Goal: Transaction & Acquisition: Purchase product/service

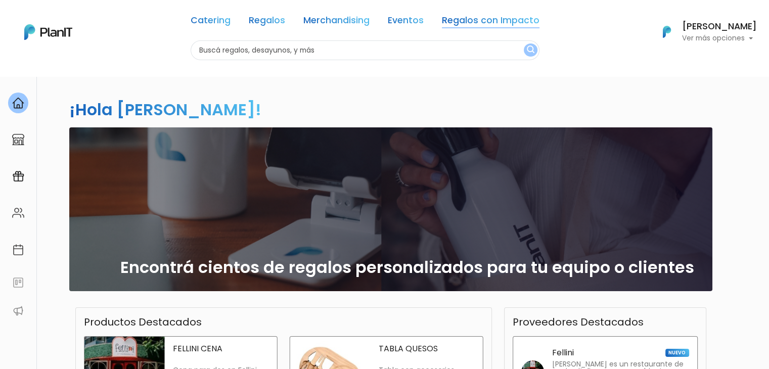
click at [491, 19] on link "Regalos con Impacto" at bounding box center [491, 22] width 98 height 12
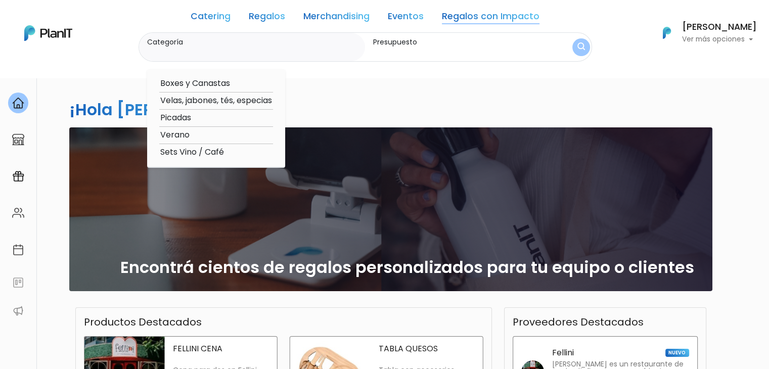
click at [321, 79] on div "¡Hola Jemima Martinez! slide 1 of 1 Encontrá cientos de regalos personalizados …" at bounding box center [384, 297] width 667 height 443
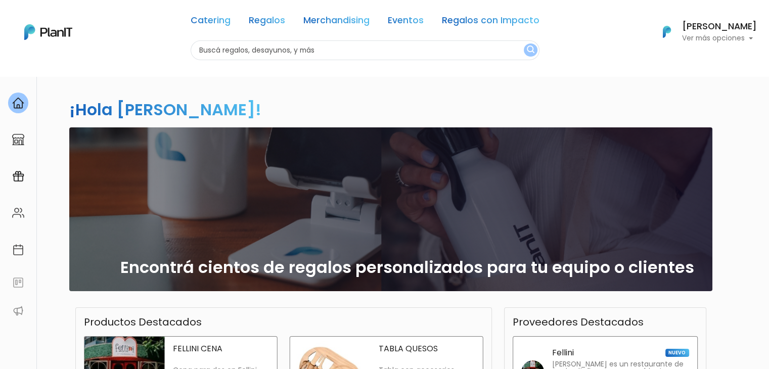
click at [246, 46] on input "text" at bounding box center [365, 50] width 349 height 20
type input "selli"
click at [524, 43] on button "submit" at bounding box center [531, 49] width 14 height 13
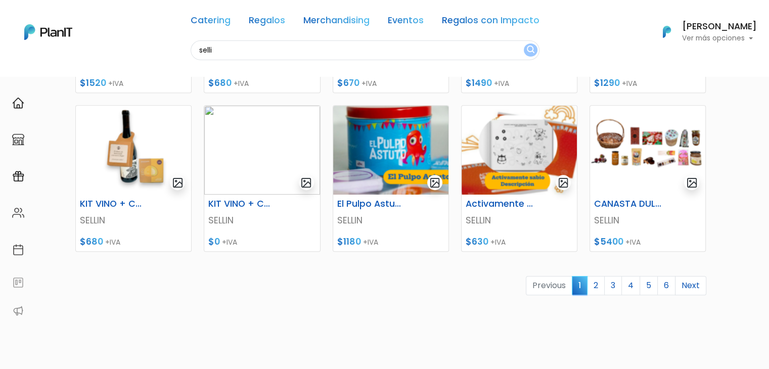
scroll to position [419, 0]
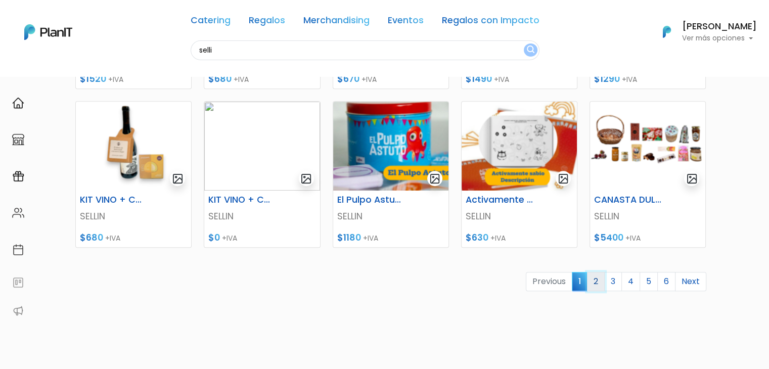
click at [602, 283] on link "2" at bounding box center [596, 281] width 18 height 19
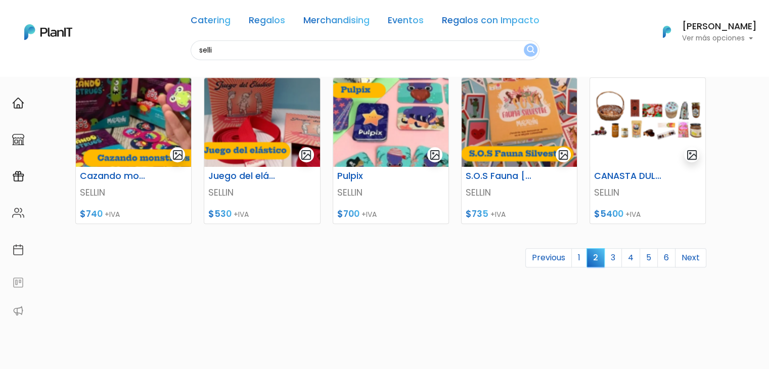
drag, startPoint x: 776, startPoint y: 117, endPoint x: 775, endPoint y: 296, distance: 178.9
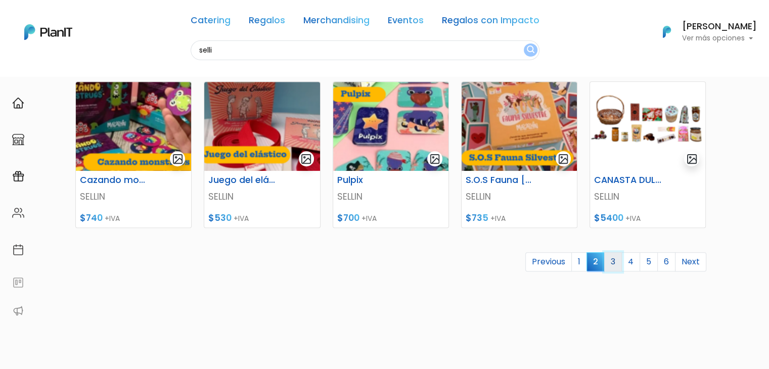
click at [616, 262] on link "3" at bounding box center [613, 261] width 18 height 19
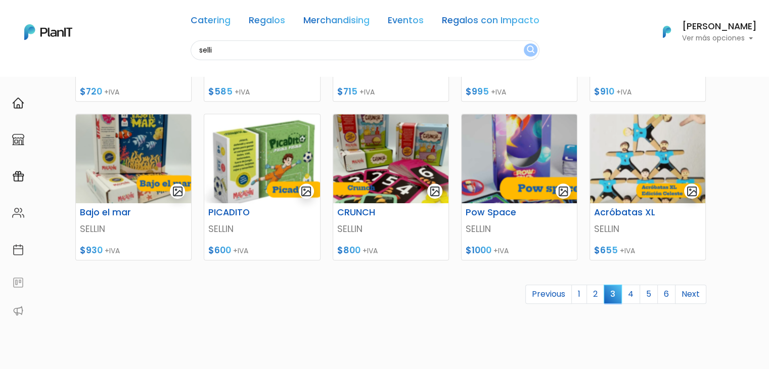
scroll to position [425, 0]
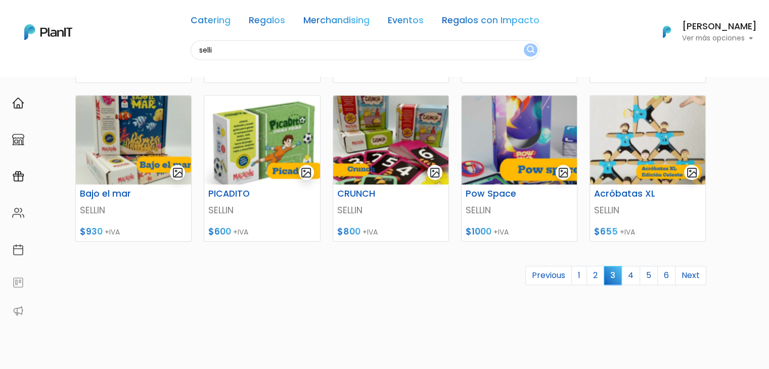
drag, startPoint x: 773, startPoint y: 50, endPoint x: 776, endPoint y: 223, distance: 173.4
click at [629, 272] on link "4" at bounding box center [630, 275] width 19 height 19
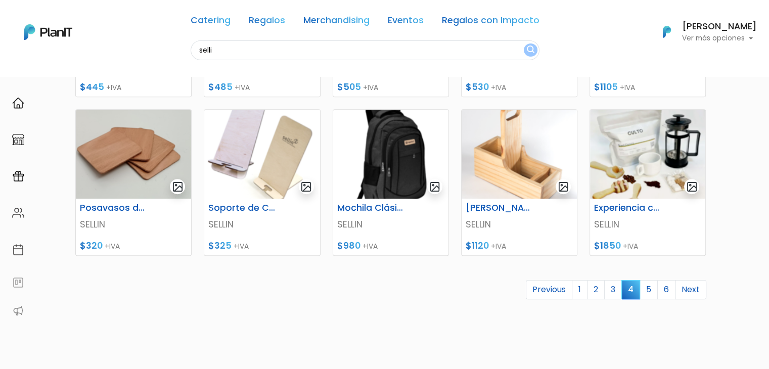
scroll to position [414, 0]
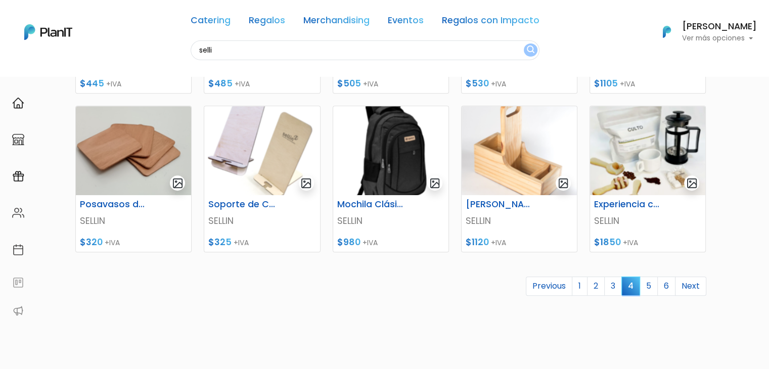
drag, startPoint x: 776, startPoint y: 59, endPoint x: 776, endPoint y: 228, distance: 169.3
click at [616, 142] on img at bounding box center [647, 150] width 115 height 89
click at [653, 285] on link "5" at bounding box center [648, 285] width 18 height 19
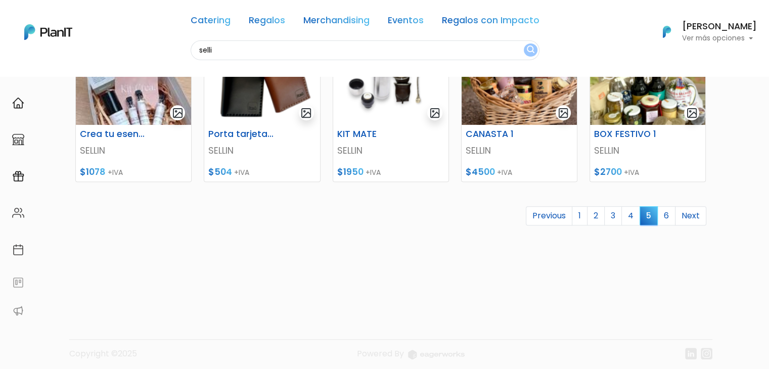
scroll to position [491, 0]
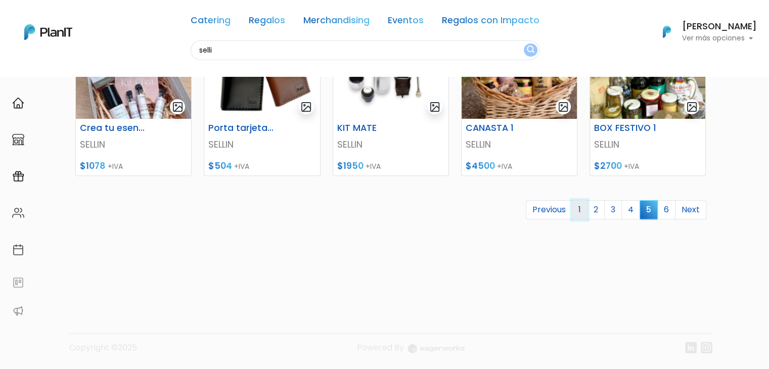
click at [580, 210] on link "1" at bounding box center [580, 209] width 16 height 19
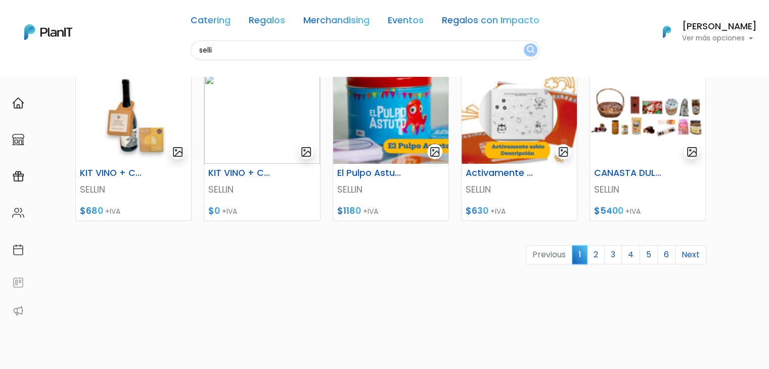
scroll to position [456, 0]
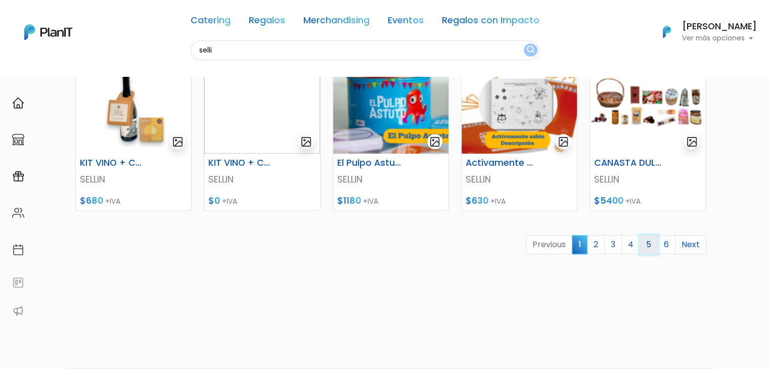
click at [648, 241] on link "5" at bounding box center [648, 244] width 18 height 19
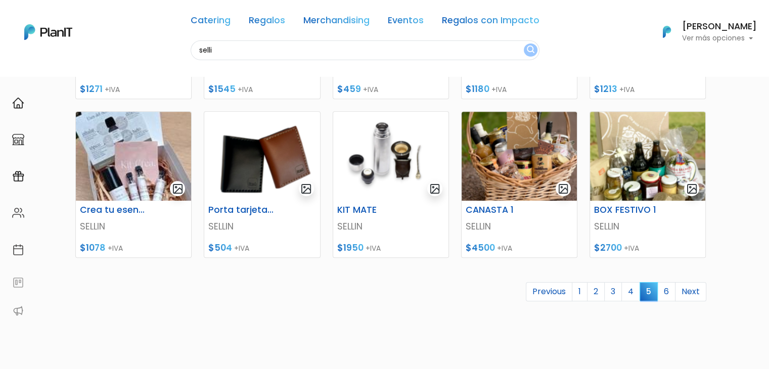
scroll to position [411, 0]
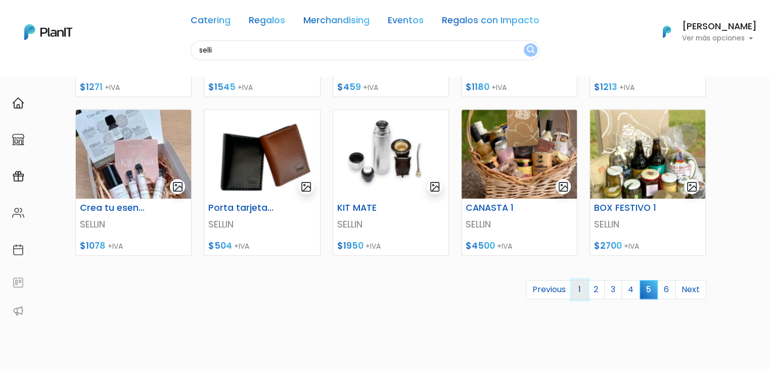
click at [583, 286] on link "1" at bounding box center [580, 289] width 16 height 19
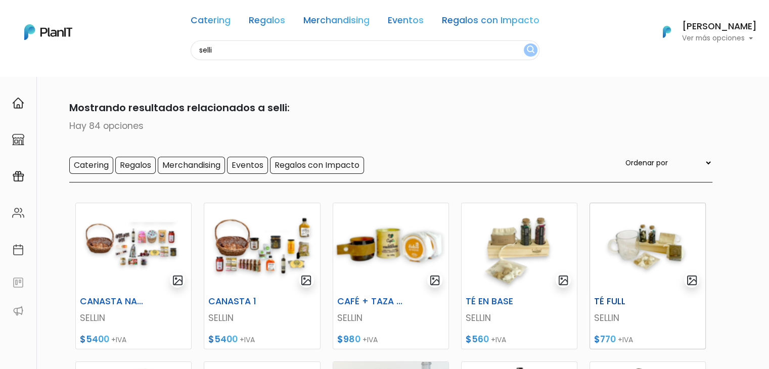
click at [632, 261] on img at bounding box center [647, 247] width 115 height 89
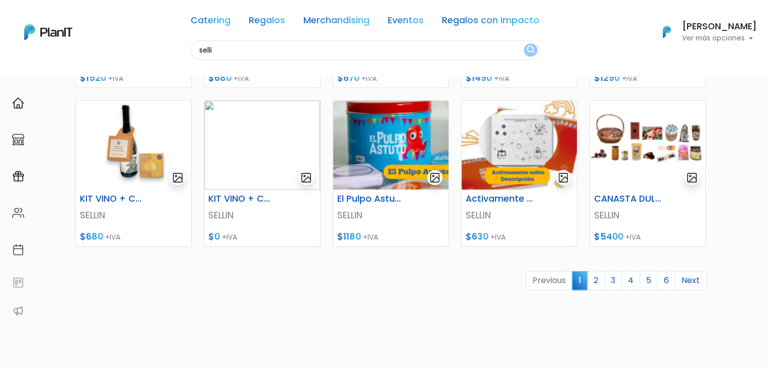
scroll to position [421, 0]
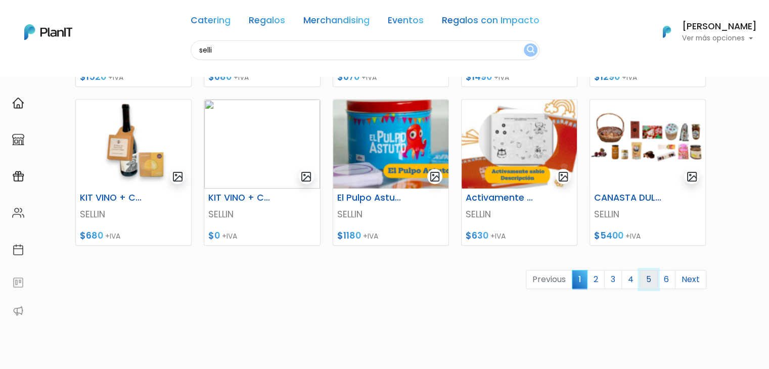
click at [650, 278] on link "5" at bounding box center [648, 279] width 18 height 19
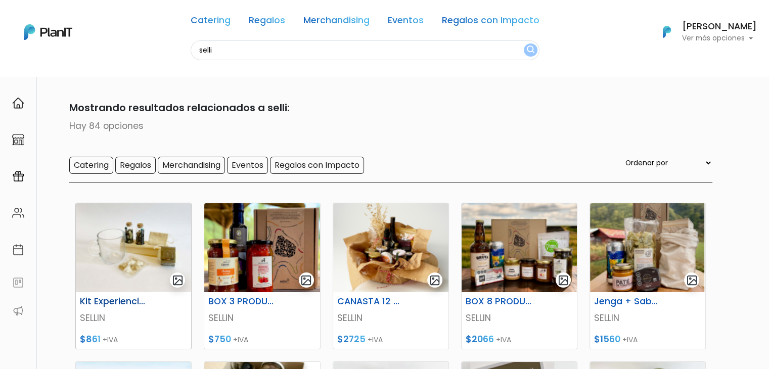
click at [151, 226] on img at bounding box center [133, 247] width 115 height 89
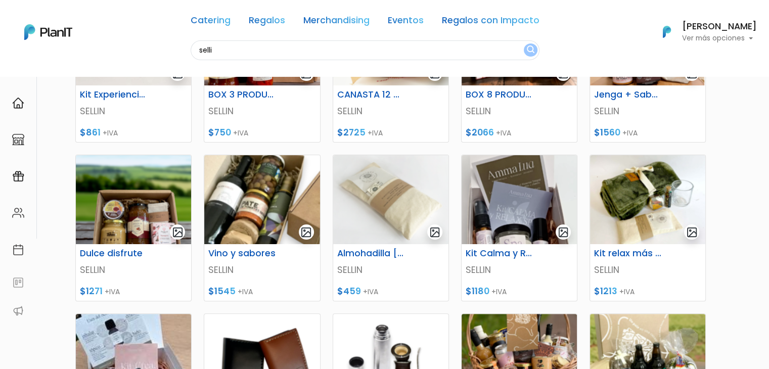
scroll to position [206, 0]
click at [384, 220] on img at bounding box center [390, 200] width 115 height 89
click at [516, 193] on img at bounding box center [518, 200] width 115 height 89
click at [628, 199] on img at bounding box center [647, 200] width 115 height 89
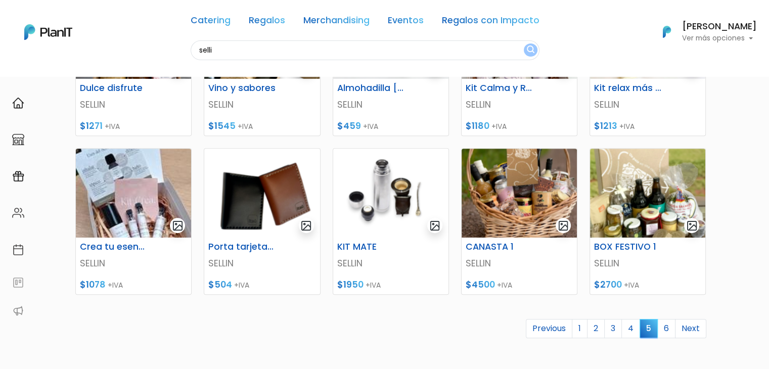
scroll to position [372, 0]
click at [230, 186] on img at bounding box center [261, 193] width 115 height 89
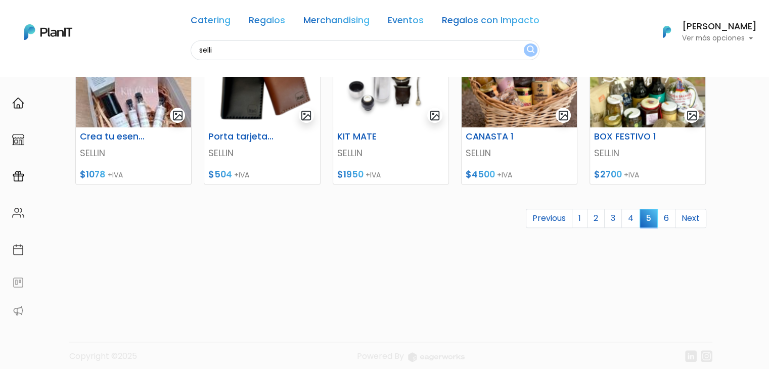
scroll to position [490, 0]
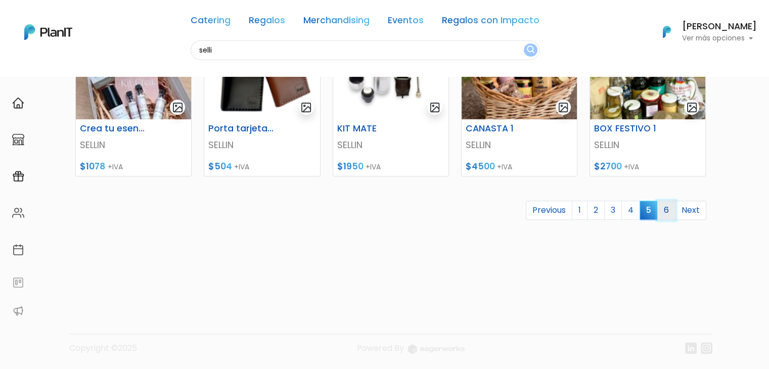
click at [669, 212] on link "6" at bounding box center [666, 210] width 18 height 19
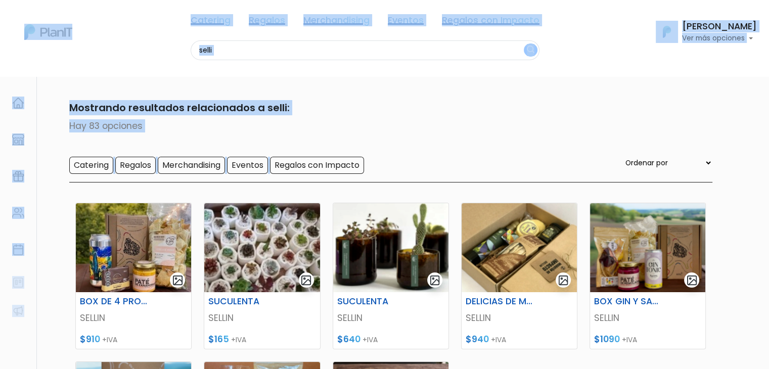
drag, startPoint x: 750, startPoint y: 141, endPoint x: 774, endPoint y: 202, distance: 66.3
click at [768, 202] on html "Catering Regalos Merchandising Eventos Regalos con Impacto selli Catering Regal…" at bounding box center [384, 184] width 769 height 369
click at [755, 174] on section "83 resultados Mostrando resultados relacionados a selli: Hay 83 opciones Cateri…" at bounding box center [384, 346] width 769 height 541
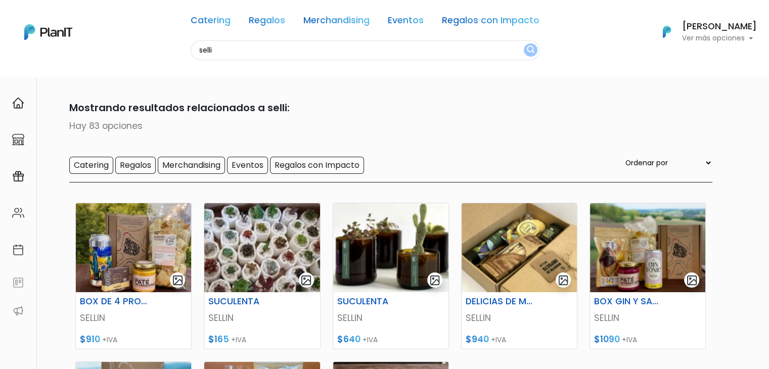
drag, startPoint x: 221, startPoint y: 52, endPoint x: 135, endPoint y: 61, distance: 86.4
click at [135, 61] on nav "Catering Regalos Merchandising Eventos Regalos con Impacto selli Catering Regal…" at bounding box center [384, 38] width 769 height 76
type input "gin"
click at [524, 43] on button "submit" at bounding box center [531, 49] width 14 height 13
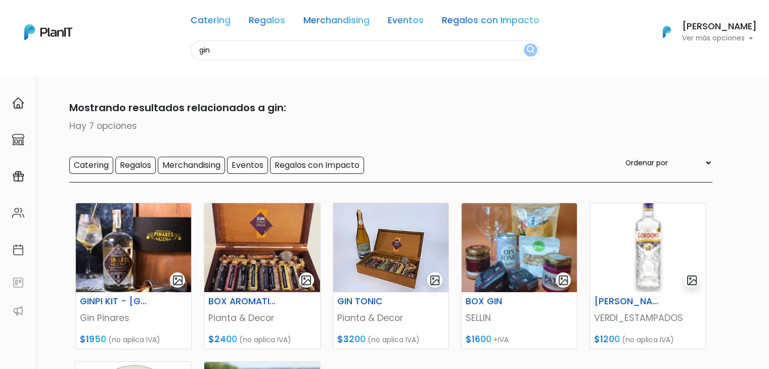
drag, startPoint x: 220, startPoint y: 50, endPoint x: 171, endPoint y: 53, distance: 48.6
click at [171, 53] on div "Catering Regalos Merchandising Eventos Regalos con Impacto gin Catering Regalos…" at bounding box center [384, 32] width 769 height 56
type input "sell"
click at [524, 43] on button "submit" at bounding box center [531, 49] width 14 height 13
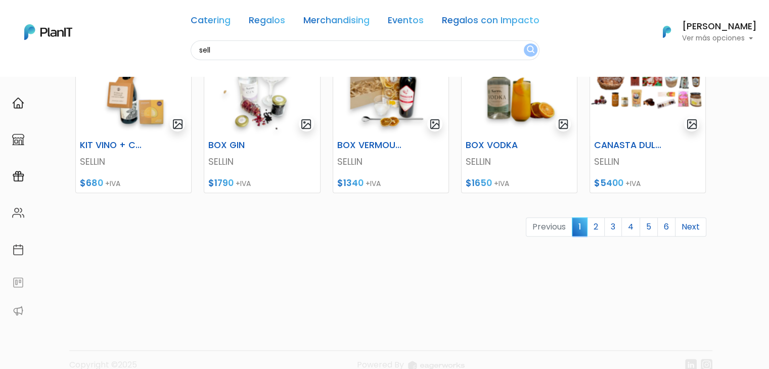
scroll to position [475, 0]
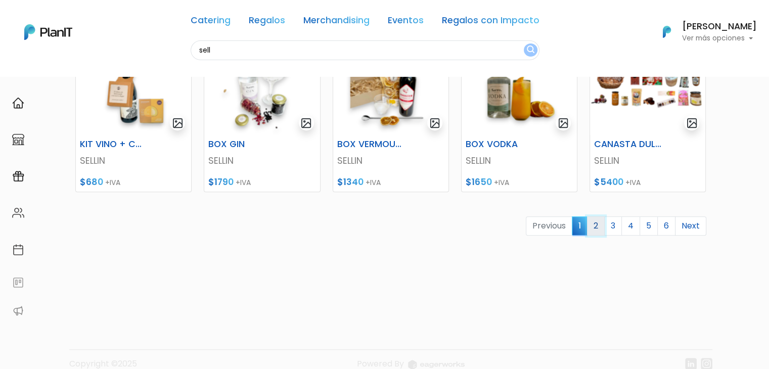
click at [598, 221] on link "2" at bounding box center [596, 225] width 18 height 19
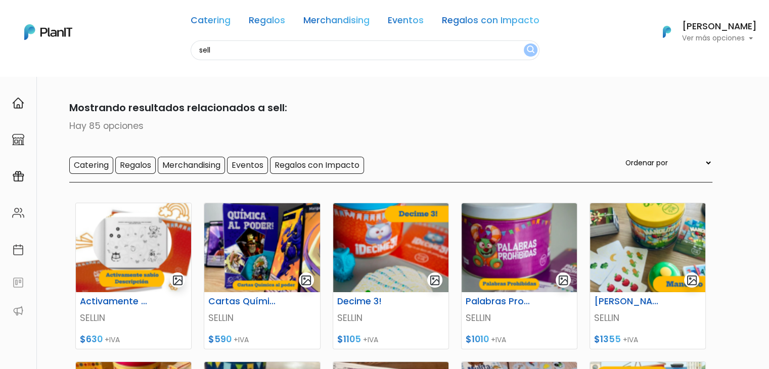
drag, startPoint x: 773, startPoint y: 109, endPoint x: 774, endPoint y: 213, distance: 104.1
click at [768, 213] on html "Catering Regalos Merchandising Eventos Regalos con Impacto sell Catering Regalo…" at bounding box center [384, 184] width 769 height 369
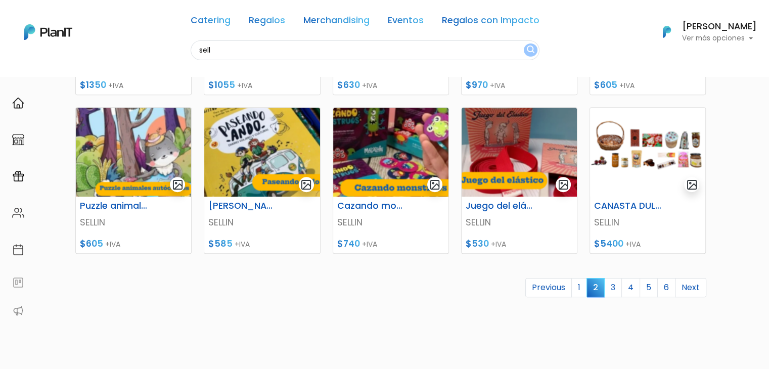
scroll to position [418, 0]
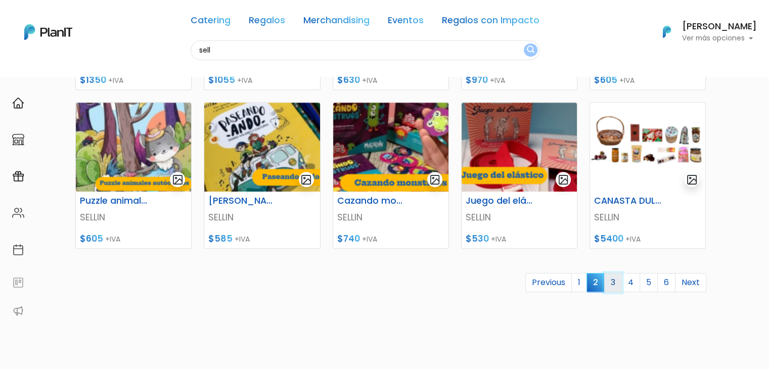
click at [611, 289] on link "3" at bounding box center [613, 282] width 18 height 19
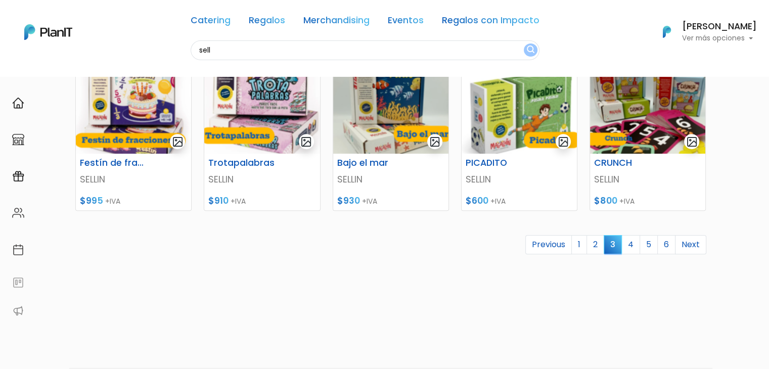
scroll to position [470, 0]
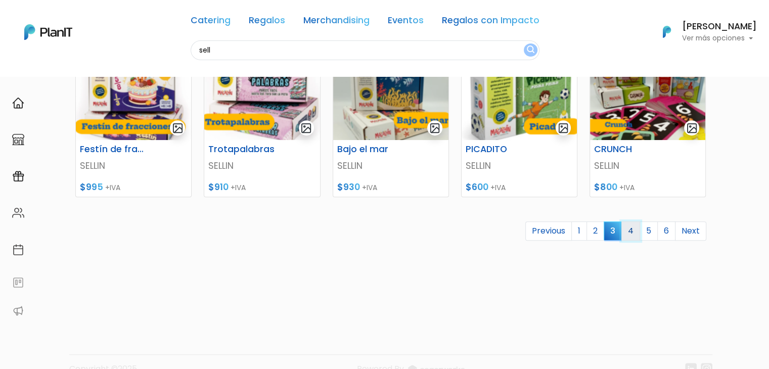
click at [629, 227] on link "4" at bounding box center [630, 230] width 19 height 19
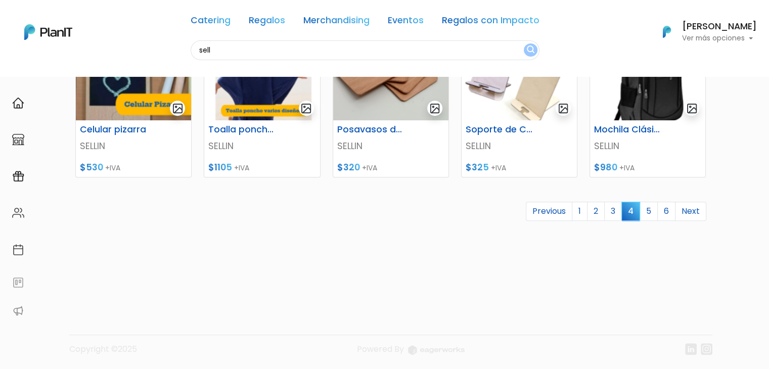
scroll to position [491, 0]
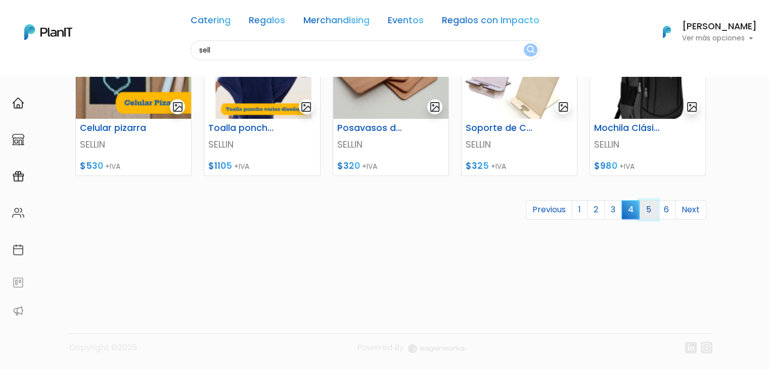
click at [646, 210] on link "5" at bounding box center [648, 209] width 18 height 19
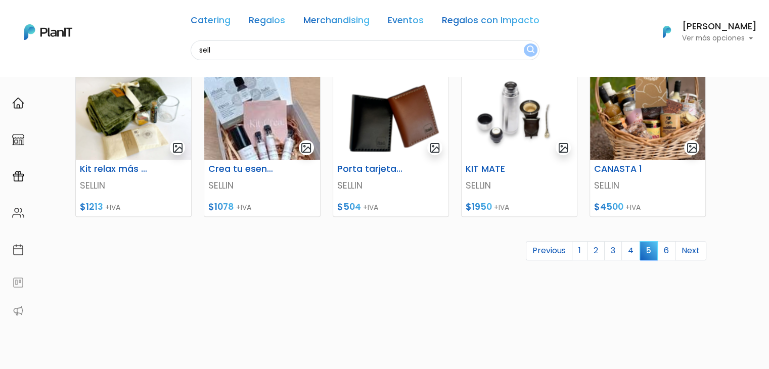
scroll to position [447, 0]
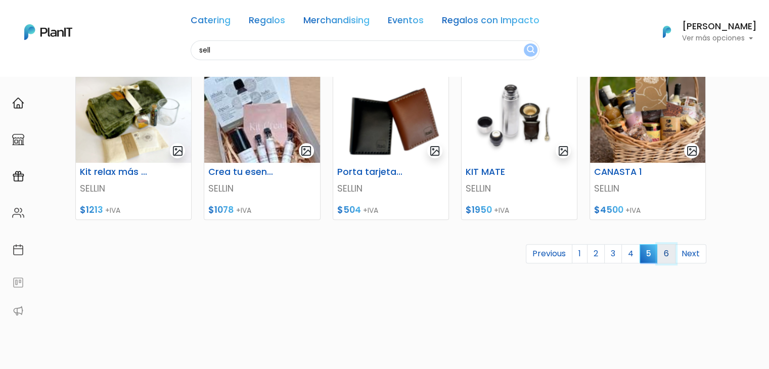
click at [663, 260] on link "6" at bounding box center [666, 253] width 18 height 19
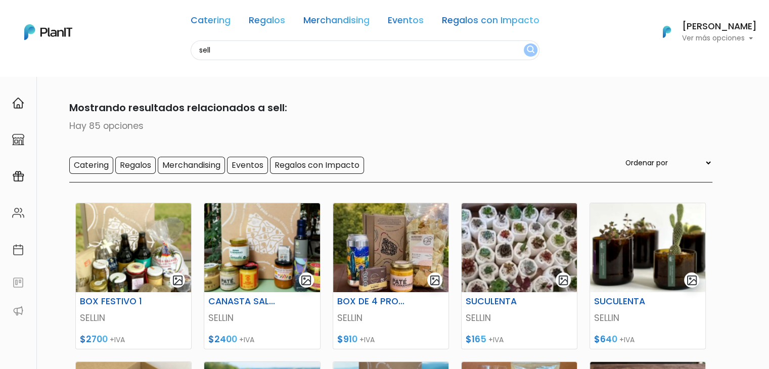
click at [208, 46] on input "sell" at bounding box center [365, 50] width 349 height 20
click at [481, 19] on link "Regalos con Impacto" at bounding box center [491, 22] width 98 height 12
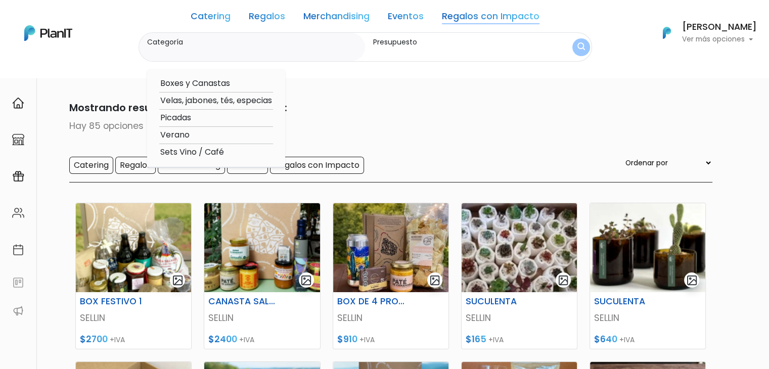
click at [226, 82] on option "Boxes y Canastas" at bounding box center [216, 83] width 114 height 13
type input "Boxes y Canastas"
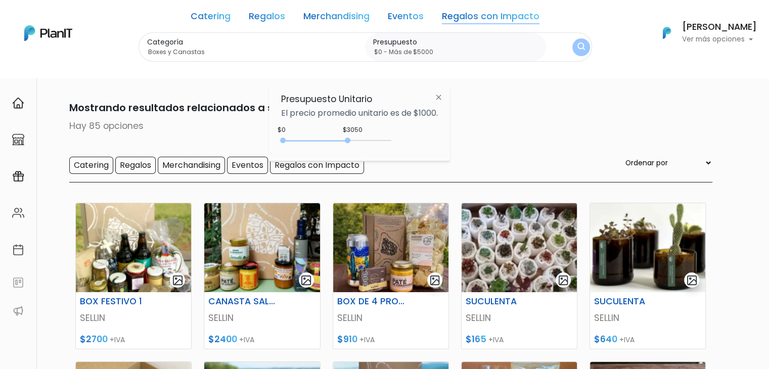
type input "$0 - Más de $5000"
drag, startPoint x: 305, startPoint y: 140, endPoint x: 421, endPoint y: 152, distance: 116.3
click at [421, 152] on div "+$5000 $0 0 : 5000 0 5000 0,5000" at bounding box center [359, 142] width 157 height 20
click at [576, 45] on img "submit" at bounding box center [581, 47] width 10 height 12
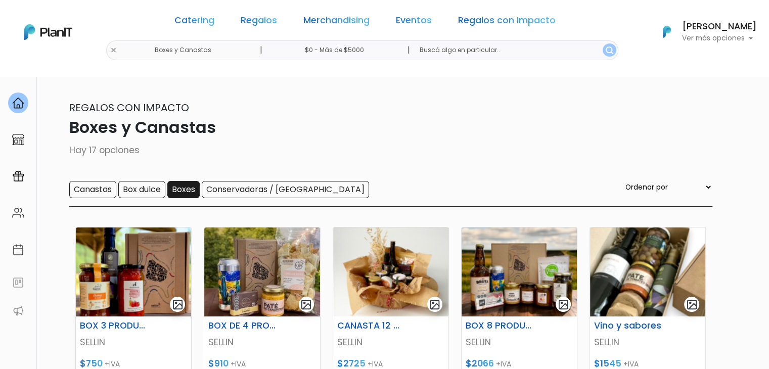
click at [182, 186] on input "Boxes" at bounding box center [183, 189] width 32 height 17
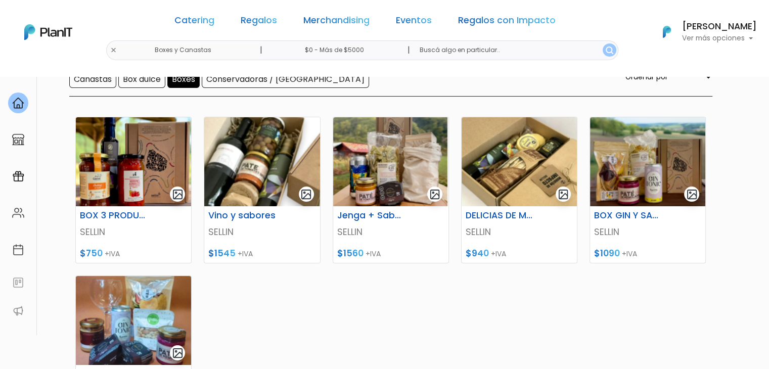
scroll to position [109, 0]
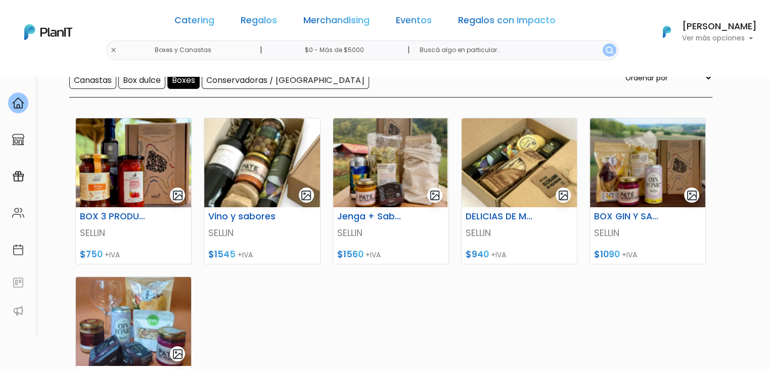
drag, startPoint x: 776, startPoint y: 131, endPoint x: 202, endPoint y: 37, distance: 581.8
click at [479, 187] on img at bounding box center [518, 162] width 115 height 89
click at [613, 209] on div "BOX GIN Y SABORES SELLIN $1090 +IVA" at bounding box center [647, 235] width 115 height 57
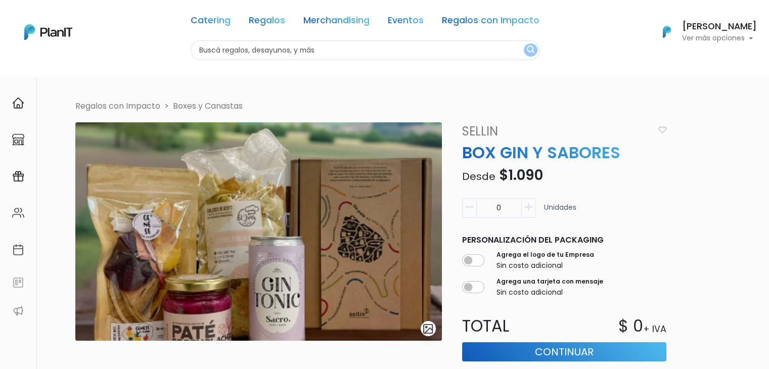
drag, startPoint x: 776, startPoint y: 138, endPoint x: 748, endPoint y: 78, distance: 66.3
click at [748, 78] on html "Catering Regalos Merchandising Eventos Regalos con Impacto Catering Regalos Mer…" at bounding box center [384, 184] width 769 height 369
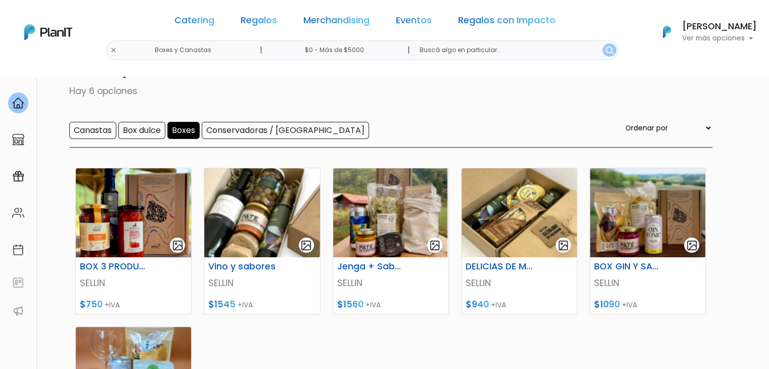
scroll to position [48, 0]
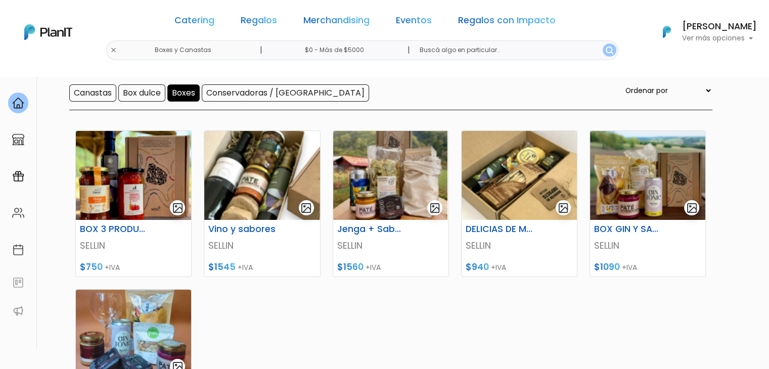
scroll to position [88, 0]
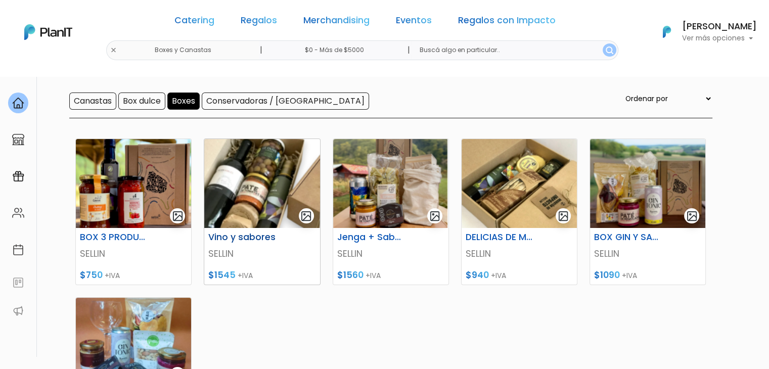
click at [272, 194] on img at bounding box center [261, 183] width 115 height 89
